Goal: Information Seeking & Learning: Find specific fact

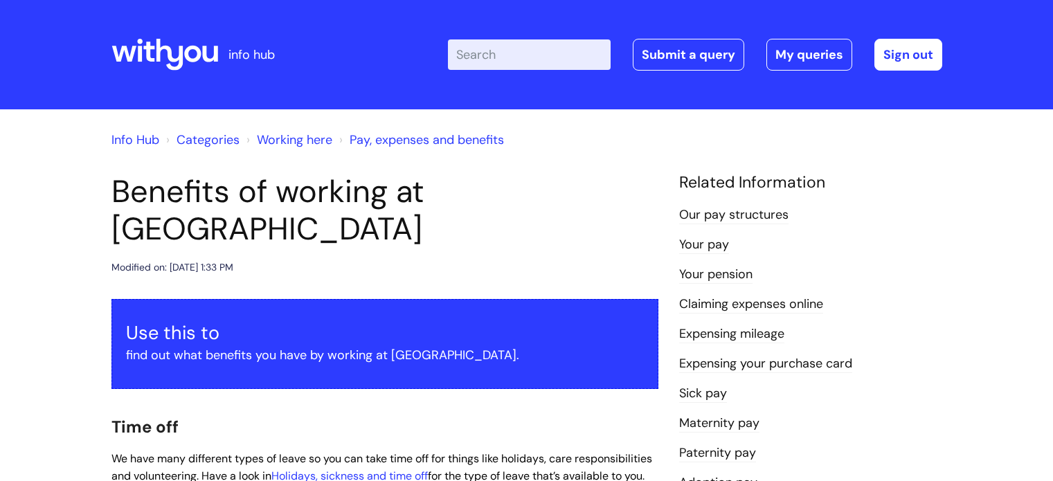
scroll to position [1324, 0]
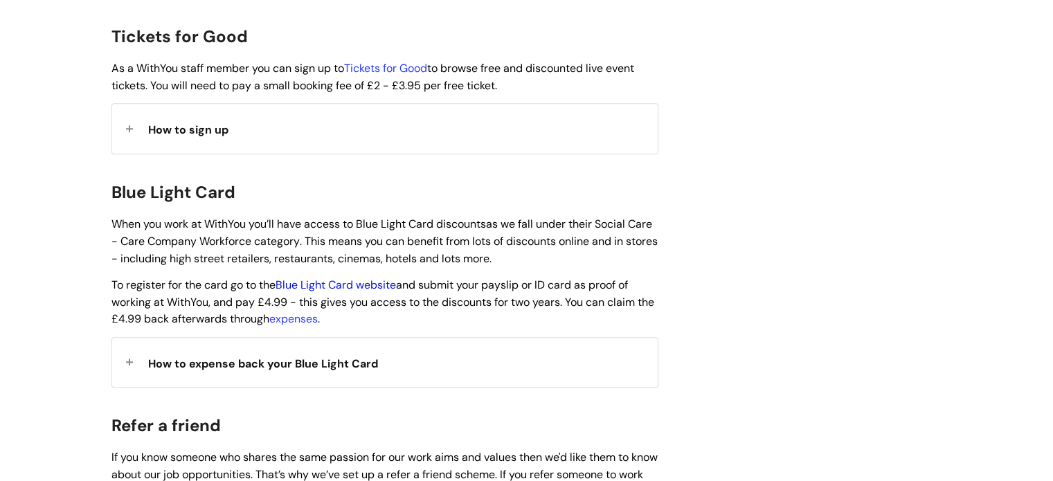
click at [309, 278] on link "Blue Light Card website" at bounding box center [335, 285] width 120 height 15
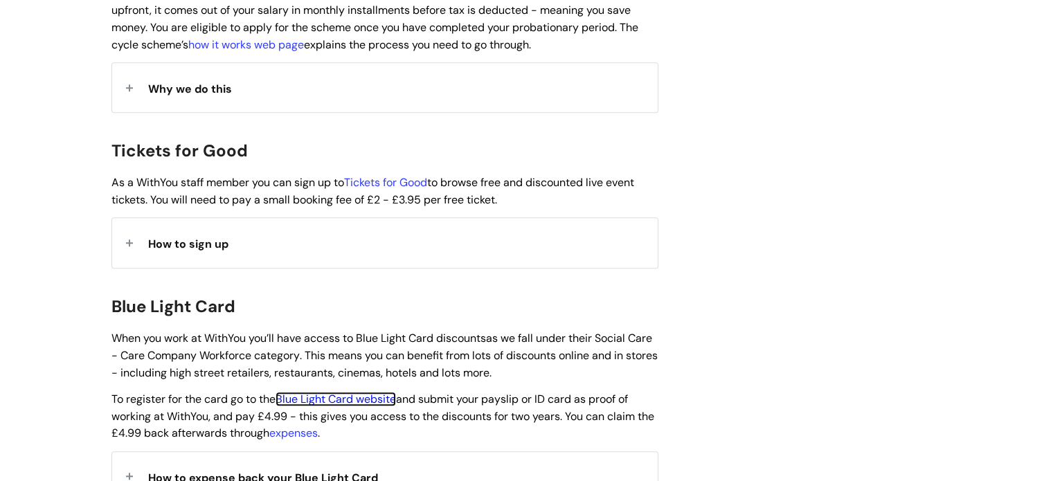
scroll to position [1186, 0]
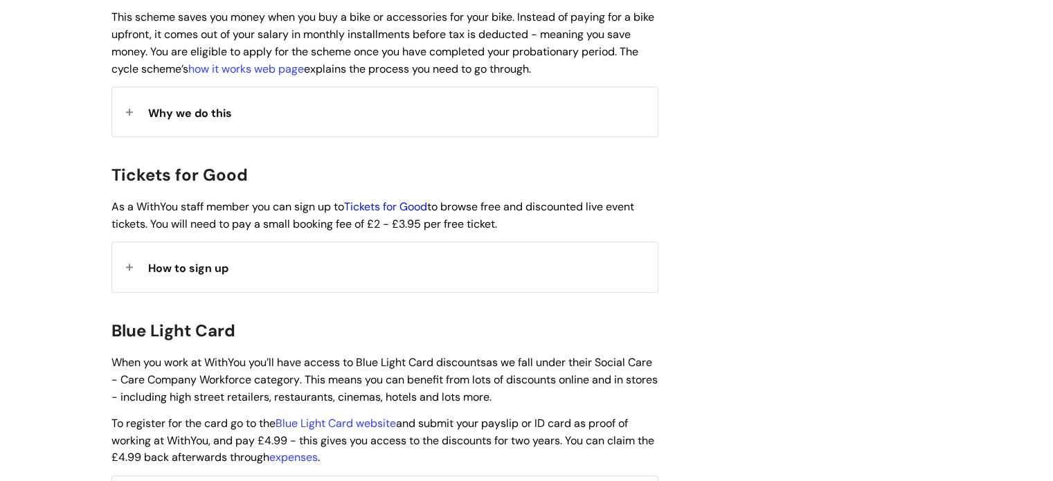
click at [415, 199] on link "Tickets for Good" at bounding box center [385, 206] width 83 height 15
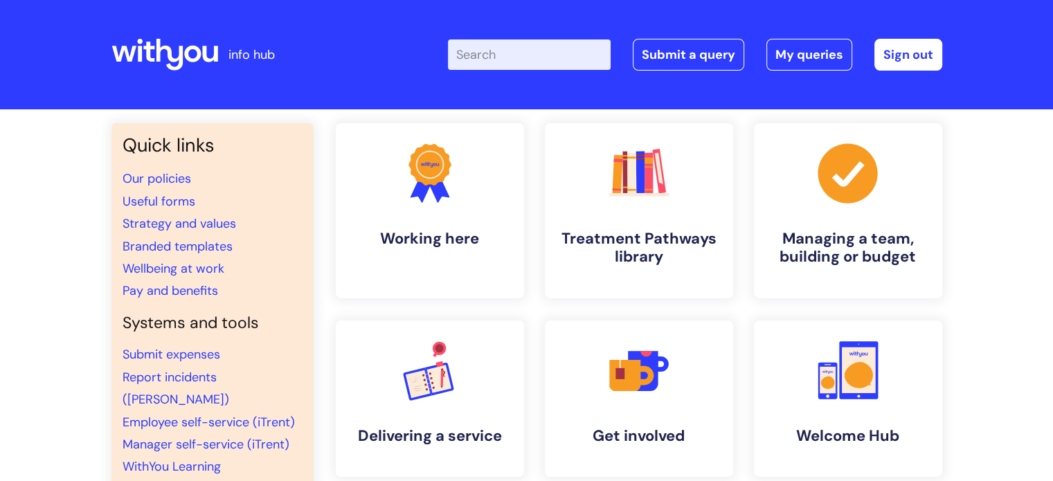
click at [556, 46] on input "Enter your search term here..." at bounding box center [529, 54] width 163 height 30
type input "wifi"
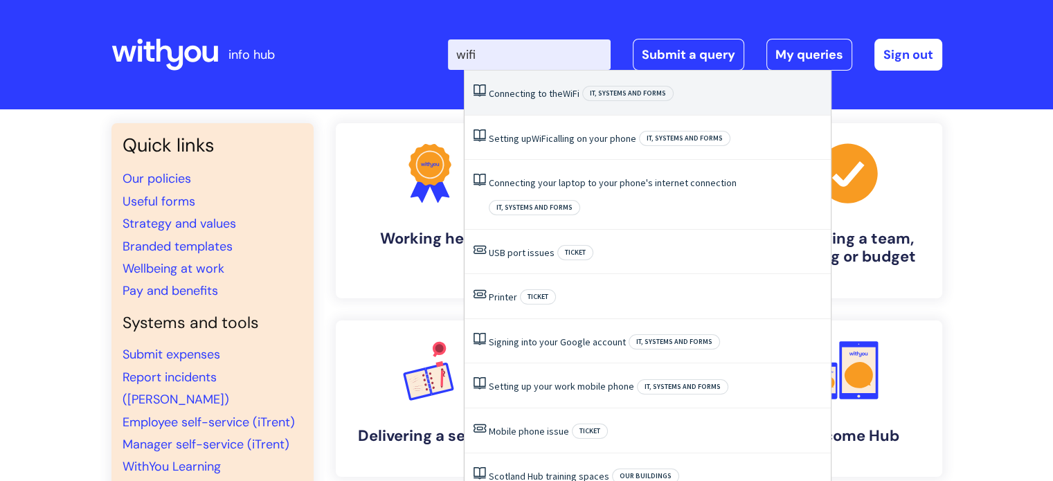
click at [527, 93] on link "Connecting to the WiFi" at bounding box center [534, 93] width 91 height 12
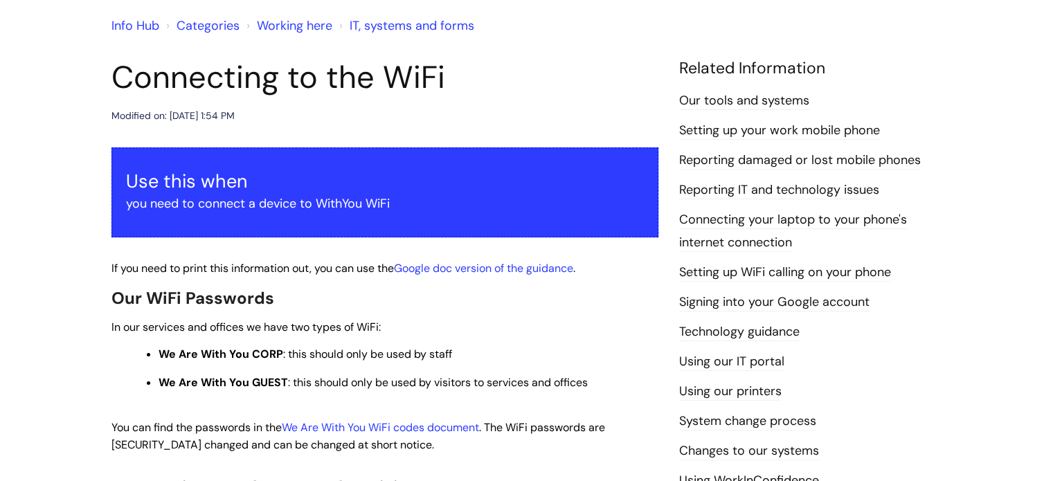
scroll to position [138, 0]
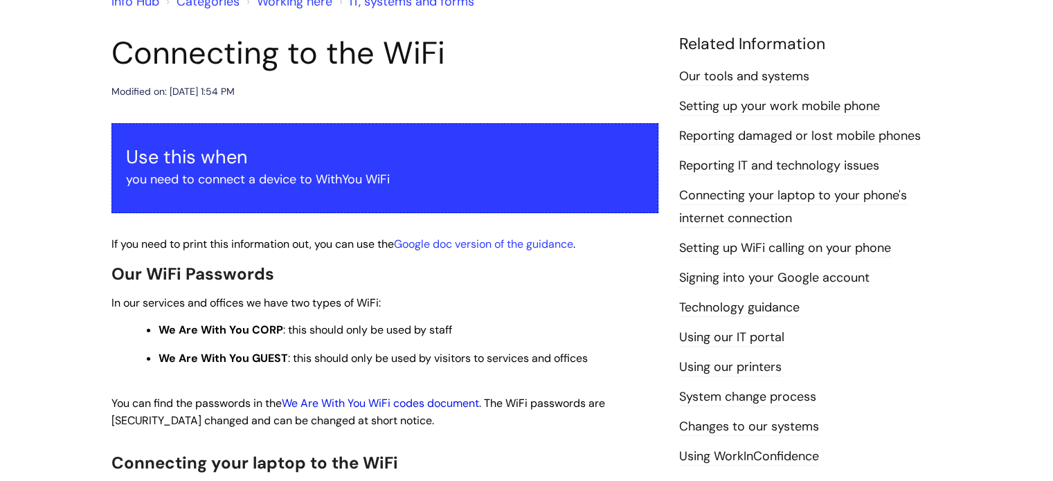
click at [419, 406] on link "We Are With You WiFi codes document" at bounding box center [380, 403] width 197 height 15
